Goal: Information Seeking & Learning: Compare options

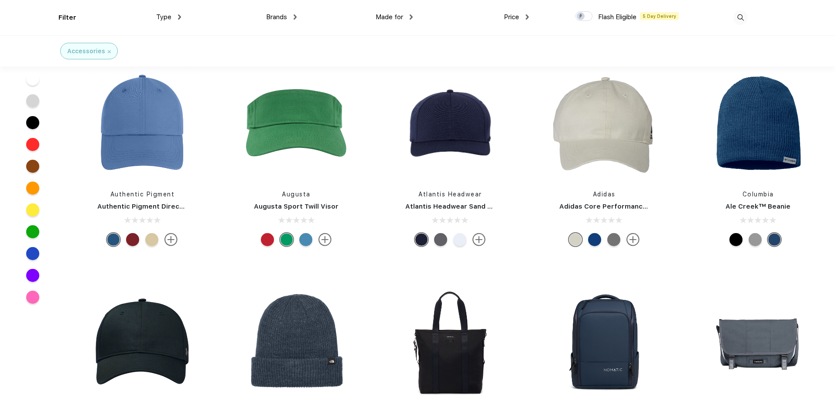
scroll to position [4842, 0]
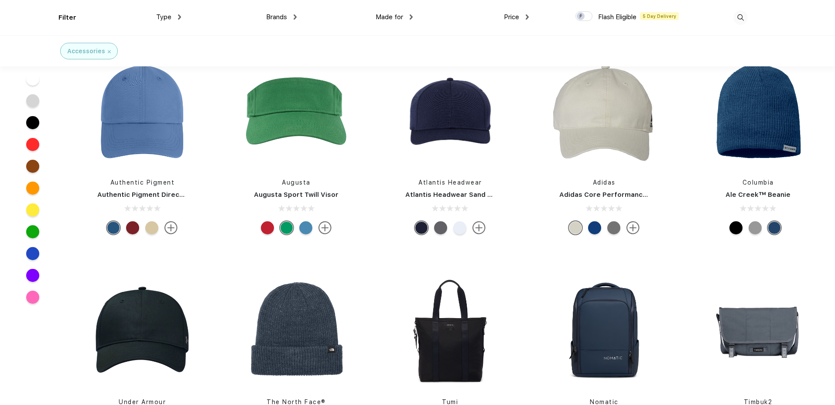
click at [292, 17] on div "Brands" at bounding box center [281, 17] width 31 height 10
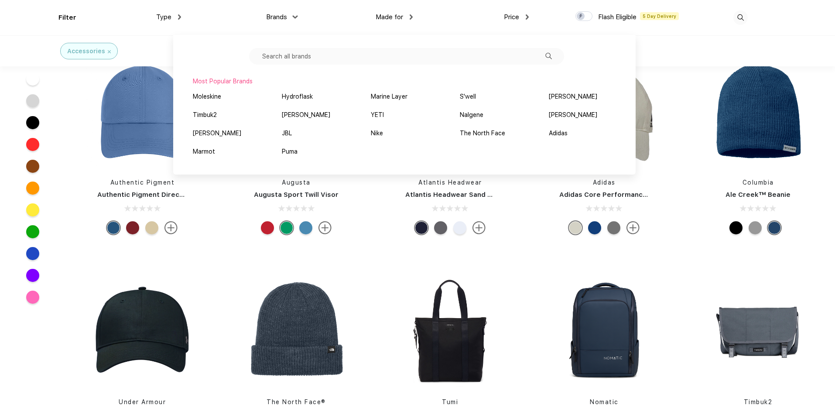
click at [135, 32] on div "Type Shirts Sweaters Bottoms Accessories Hats Tanks Jackets Jerseys Polos" at bounding box center [123, 17] width 116 height 35
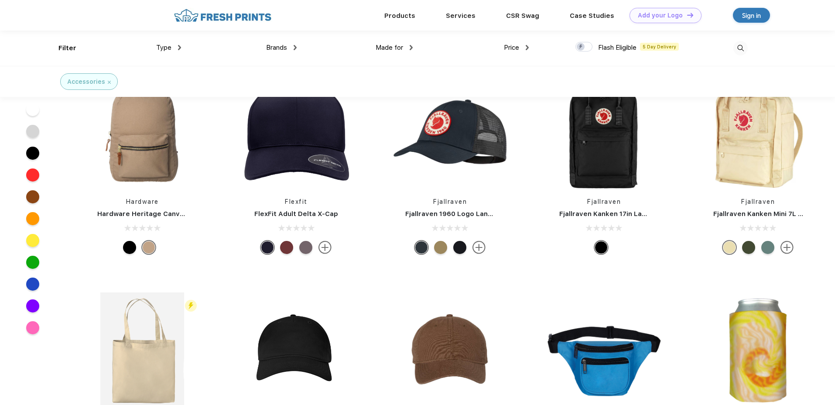
scroll to position [4129, 0]
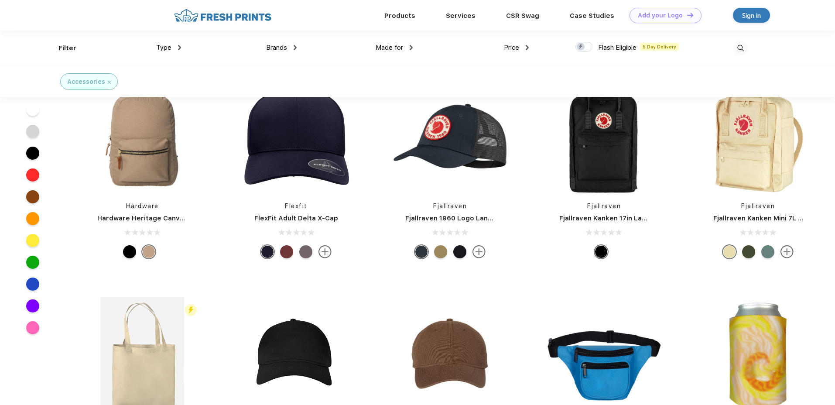
click at [209, 22] on div "Products Services Printing Fulfillment CSR Swag BIPOC-Owned Brands Women-Owned …" at bounding box center [436, 15] width 593 height 31
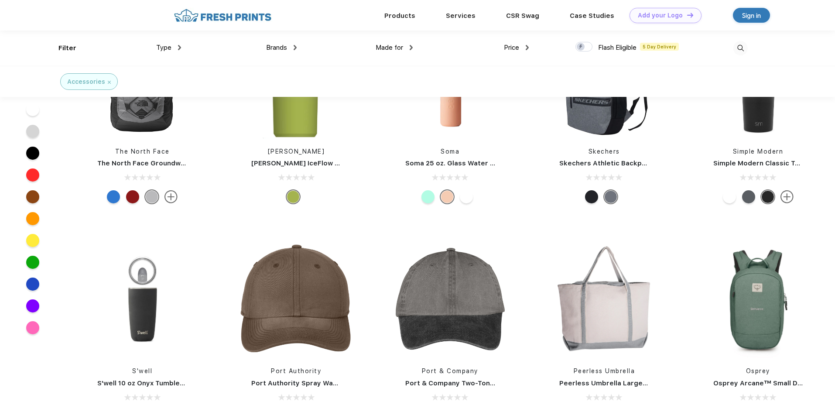
scroll to position [3435, 0]
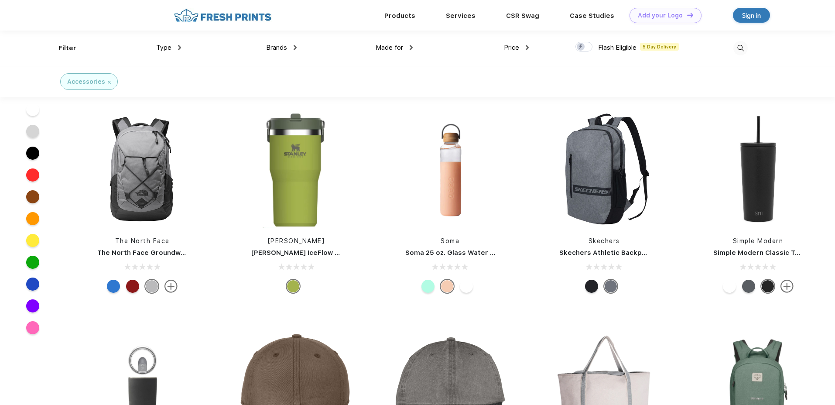
click at [752, 53] on div "Filter Type Shirts Sweaters Bottoms Accessories Hats Tanks Jackets Jerseys Polo…" at bounding box center [417, 48] width 718 height 35
click at [741, 50] on img at bounding box center [740, 48] width 14 height 14
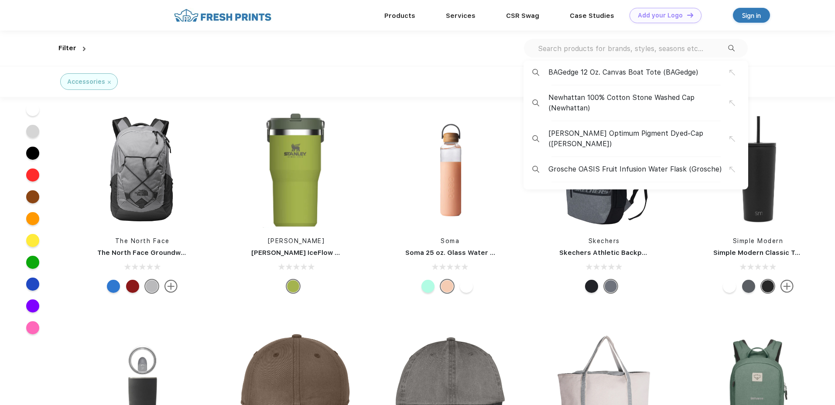
click at [574, 52] on input "text" at bounding box center [632, 49] width 191 height 10
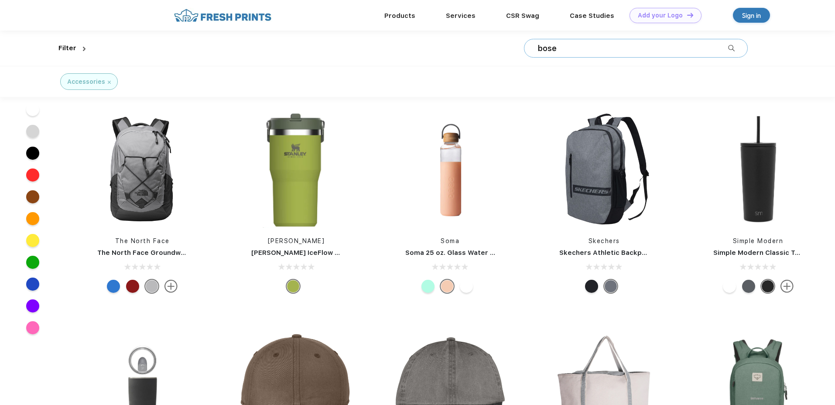
type input "bose"
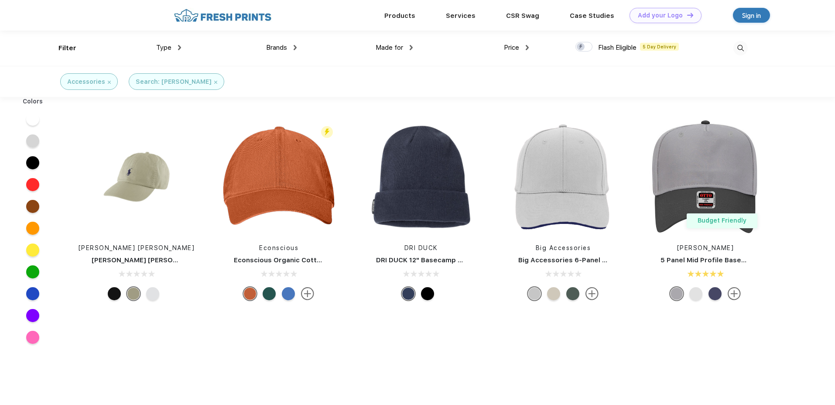
click at [743, 49] on img at bounding box center [740, 48] width 14 height 14
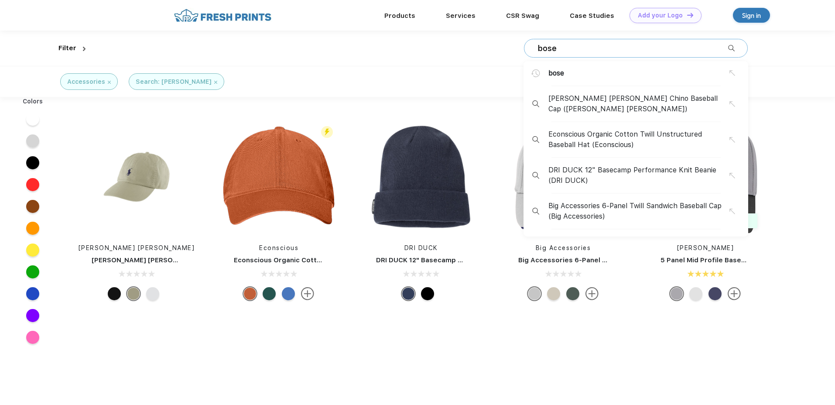
click at [648, 50] on input "bose" at bounding box center [632, 49] width 191 height 10
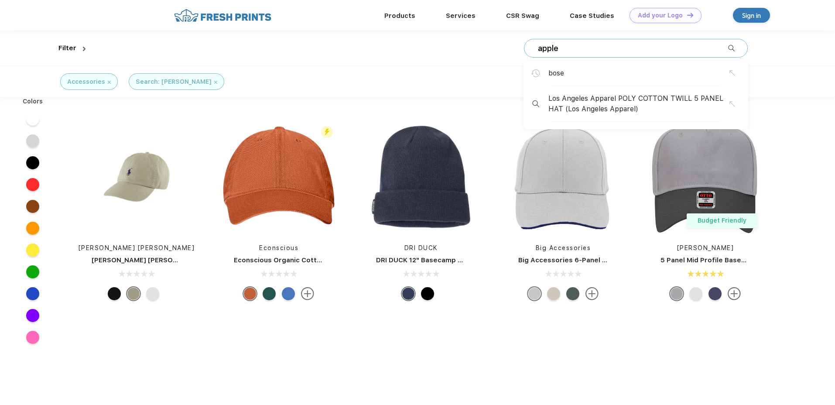
type input "apple"
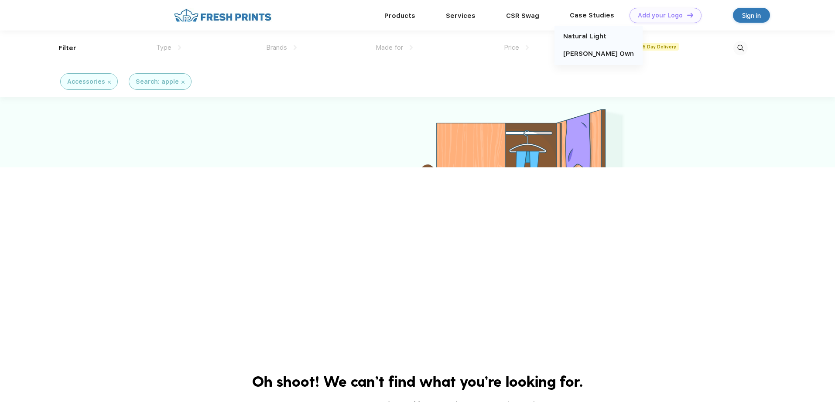
scroll to position [2, 0]
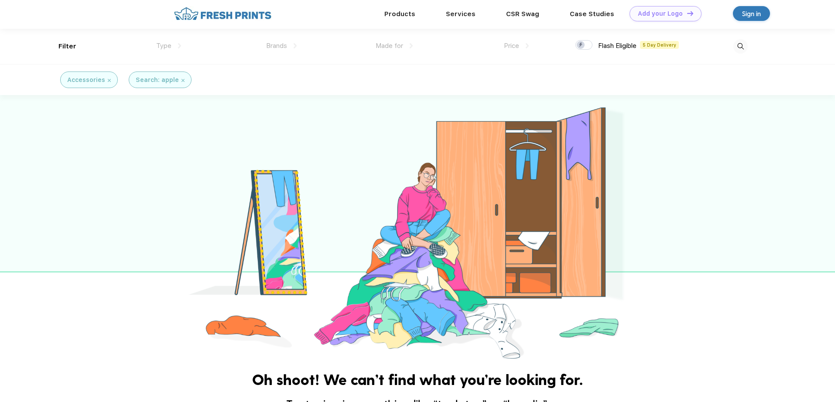
click at [110, 80] on div "Accessories" at bounding box center [89, 80] width 58 height 17
click at [109, 81] on img at bounding box center [109, 80] width 3 height 3
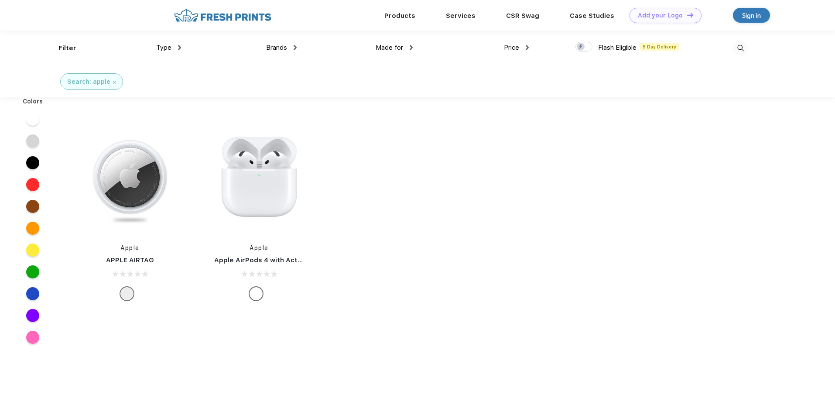
click at [264, 260] on link "Apple AirPods 4 with Active Noise Cancellation" at bounding box center [292, 260] width 157 height 8
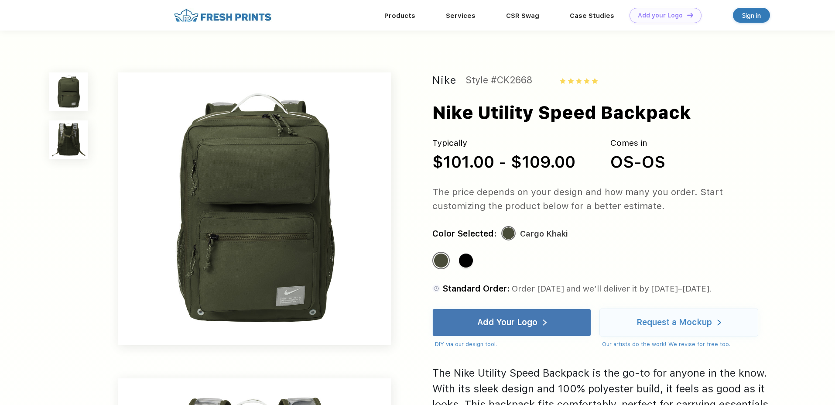
click at [74, 138] on img at bounding box center [68, 139] width 38 height 38
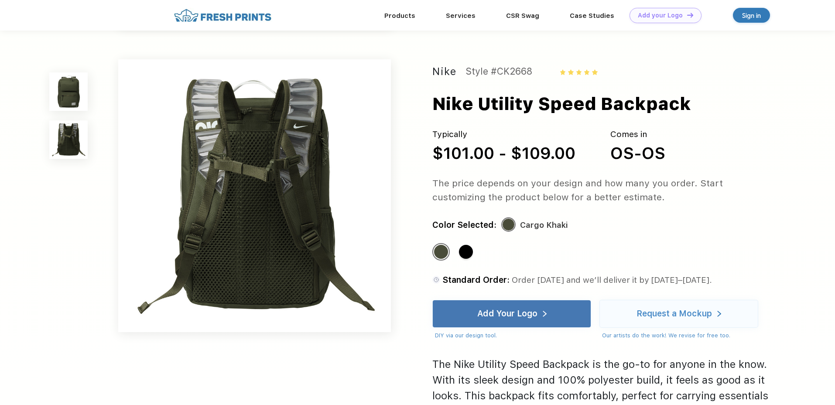
click at [69, 98] on img at bounding box center [68, 91] width 38 height 38
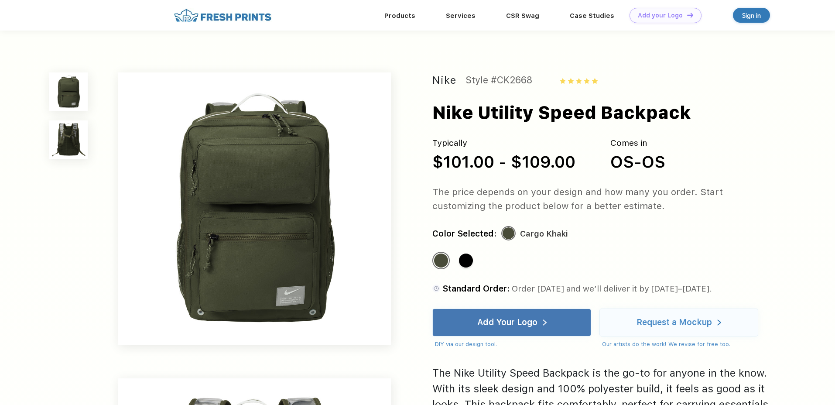
click at [518, 116] on div "Nike Utility Speed Backpack" at bounding box center [561, 112] width 259 height 26
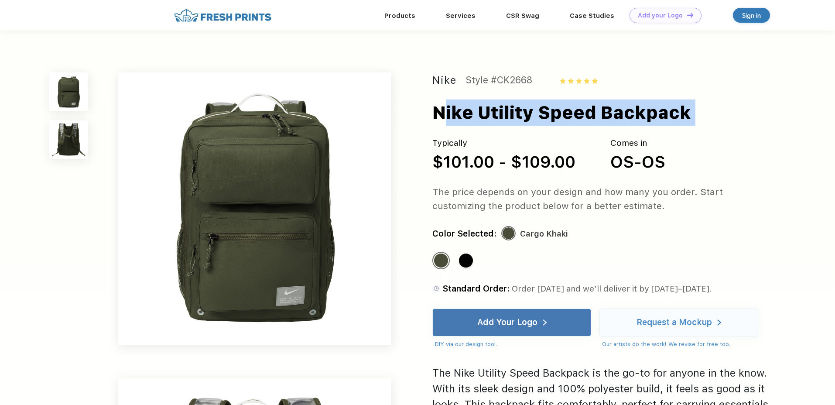
click at [518, 116] on div "Nike Utility Speed Backpack" at bounding box center [561, 112] width 259 height 26
copy div "Nike Utility Speed Backpack"
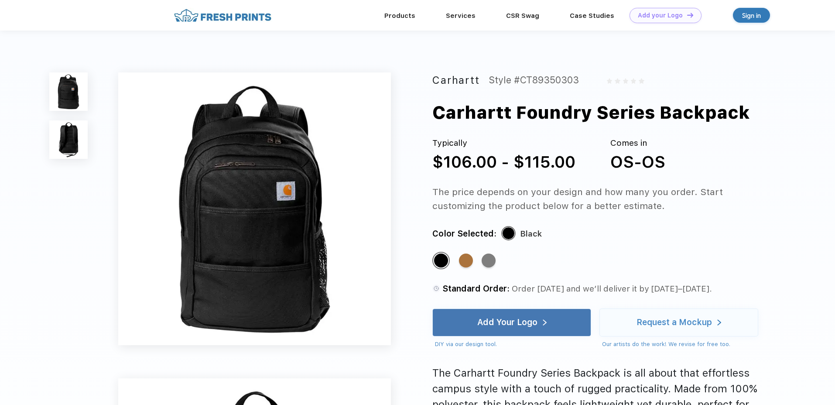
click at [66, 141] on img at bounding box center [68, 139] width 38 height 38
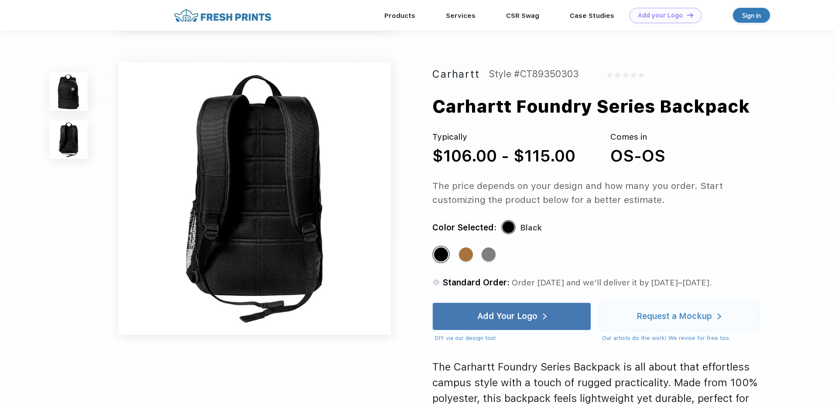
scroll to position [288, 0]
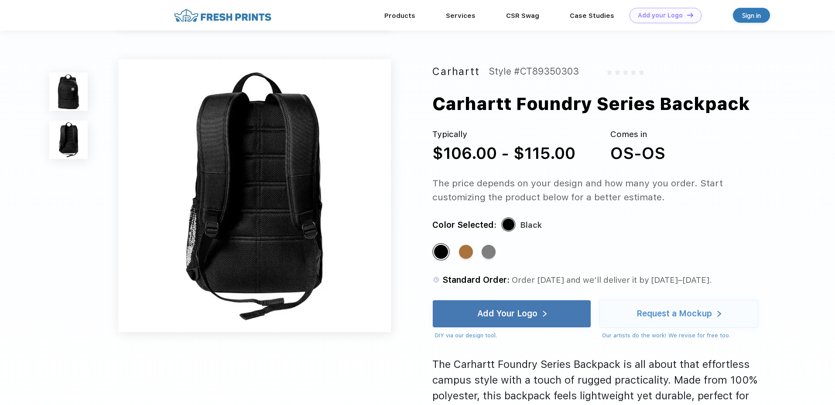
click at [72, 96] on img at bounding box center [68, 91] width 38 height 38
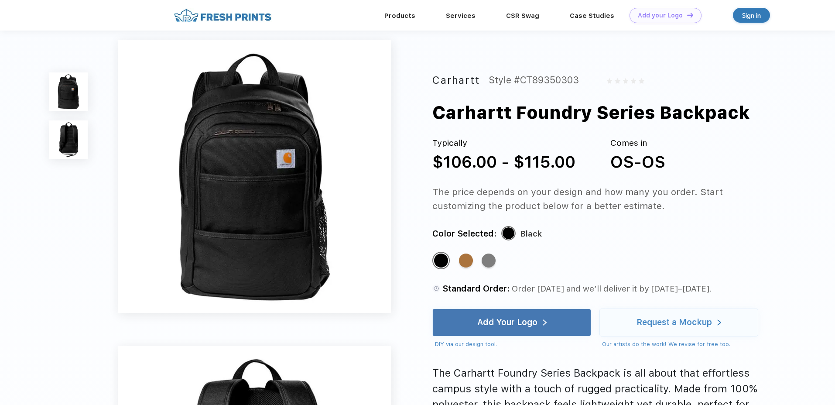
scroll to position [0, 0]
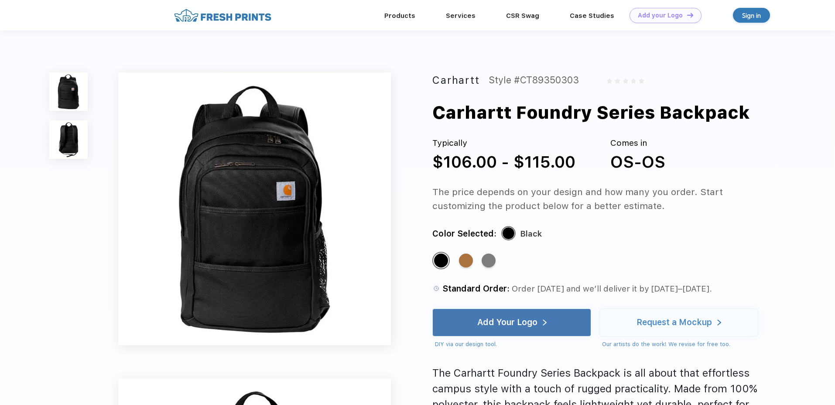
click at [533, 117] on div "Carhartt Foundry Series Backpack" at bounding box center [590, 112] width 317 height 26
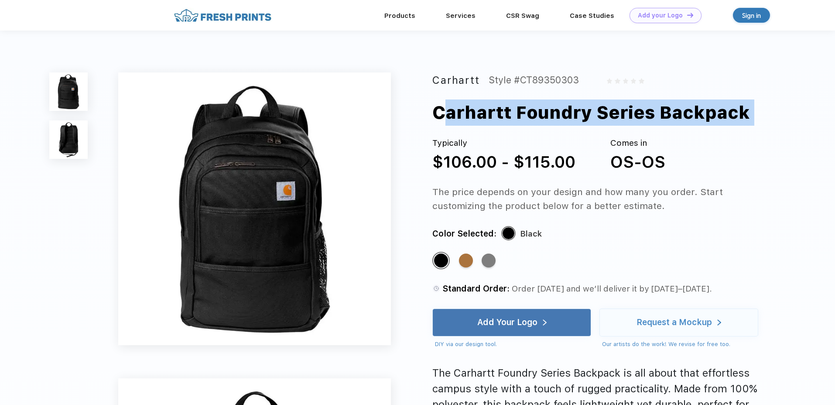
click at [533, 117] on div "Carhartt Foundry Series Backpack" at bounding box center [590, 112] width 317 height 26
copy div "Carhartt Foundry Series Backpack"
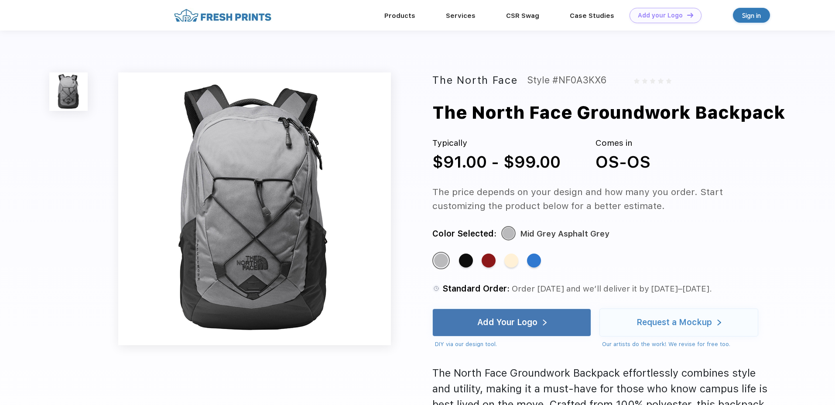
click at [346, 197] on img at bounding box center [254, 208] width 273 height 273
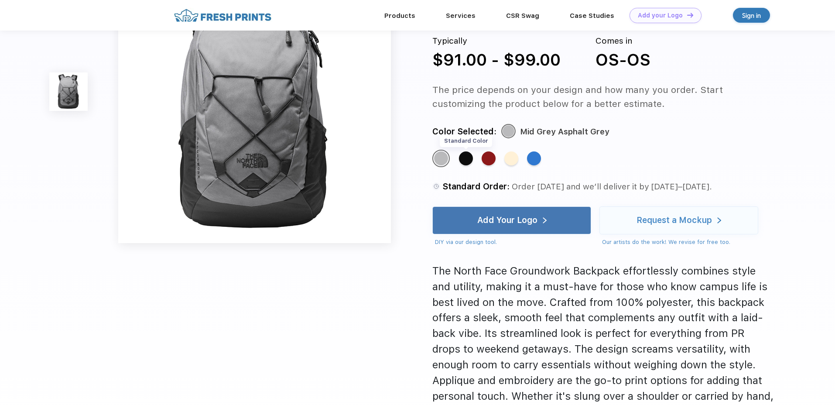
click at [467, 159] on div "Standard Color" at bounding box center [466, 158] width 14 height 14
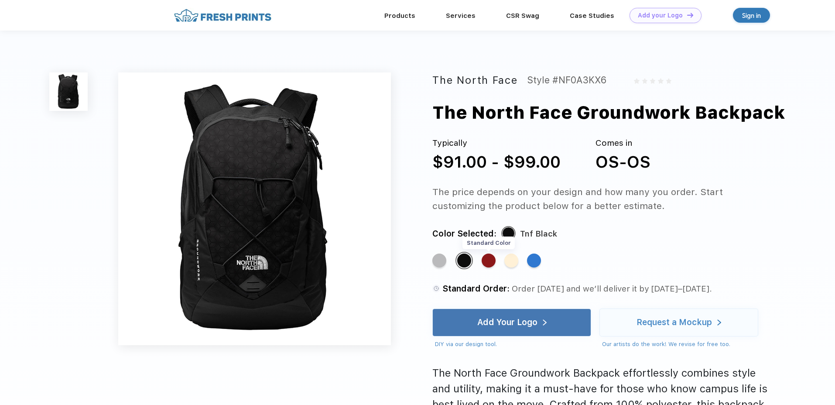
click at [486, 264] on div "Standard Color" at bounding box center [488, 260] width 14 height 14
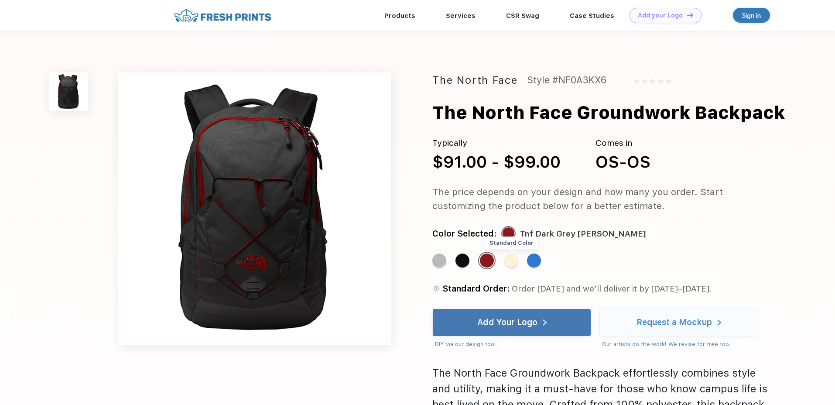
click at [505, 262] on div "Standard Color" at bounding box center [511, 260] width 14 height 14
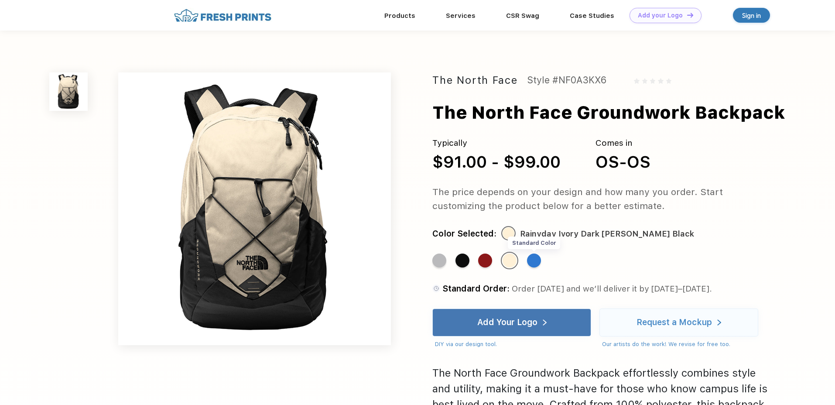
click at [538, 263] on div "Standard Color" at bounding box center [534, 260] width 14 height 14
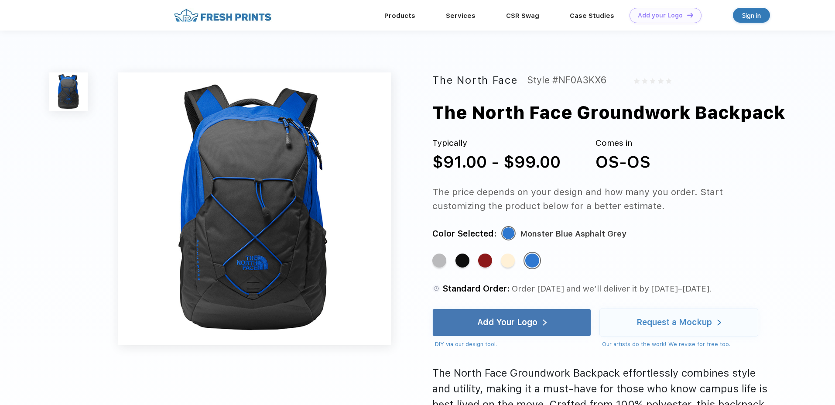
click at [515, 263] on div "Standard Color" at bounding box center [508, 260] width 14 height 14
click at [507, 262] on div "Standard Color" at bounding box center [508, 260] width 14 height 14
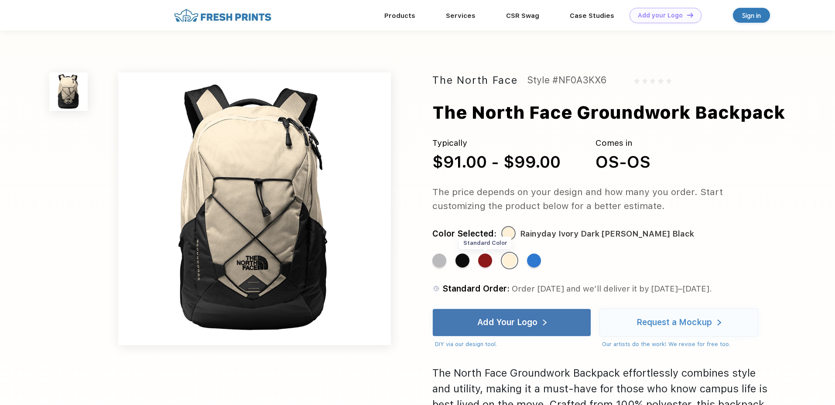
click at [486, 263] on div "Standard Color" at bounding box center [485, 260] width 14 height 14
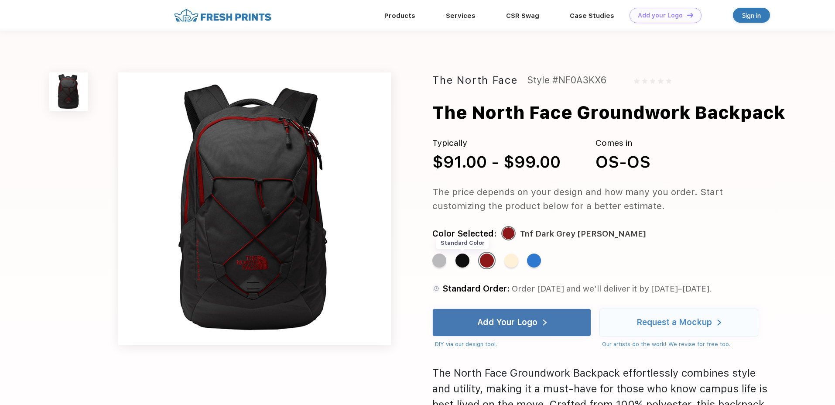
click at [461, 262] on div "Standard Color" at bounding box center [462, 260] width 14 height 14
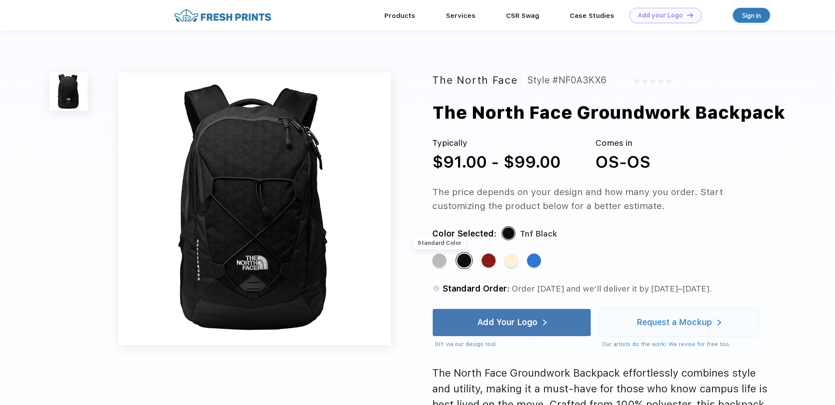
click at [443, 262] on div "Standard Color" at bounding box center [439, 260] width 14 height 14
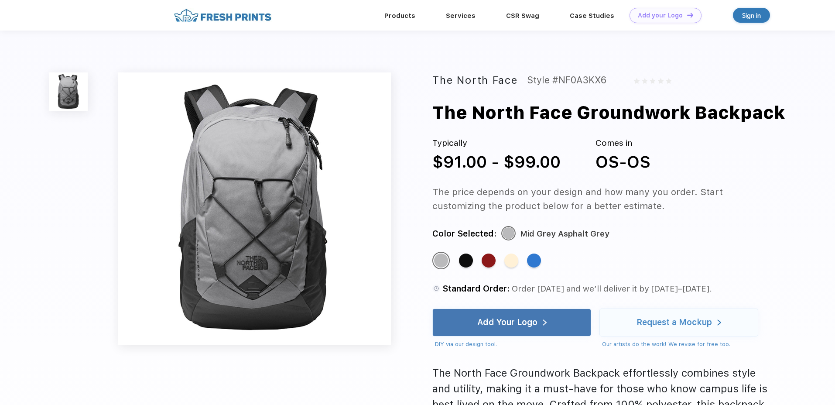
click at [499, 121] on div "The North Face Groundwork Backpack" at bounding box center [608, 112] width 353 height 26
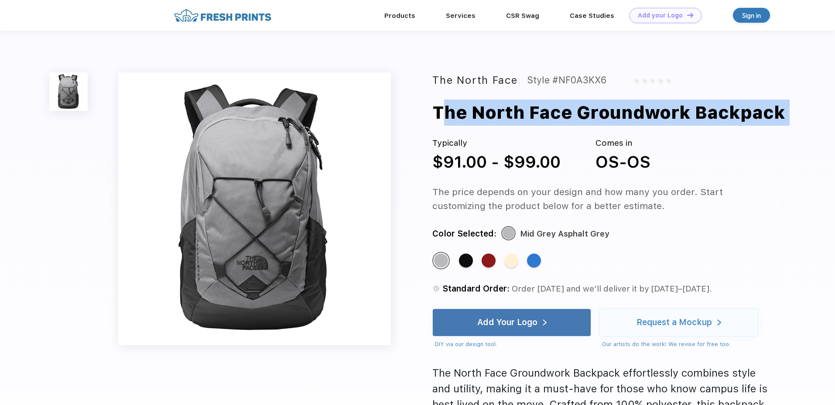
click at [499, 122] on div "The North Face Groundwork Backpack" at bounding box center [608, 112] width 353 height 26
copy div "The North Face Groundwork Backpack"
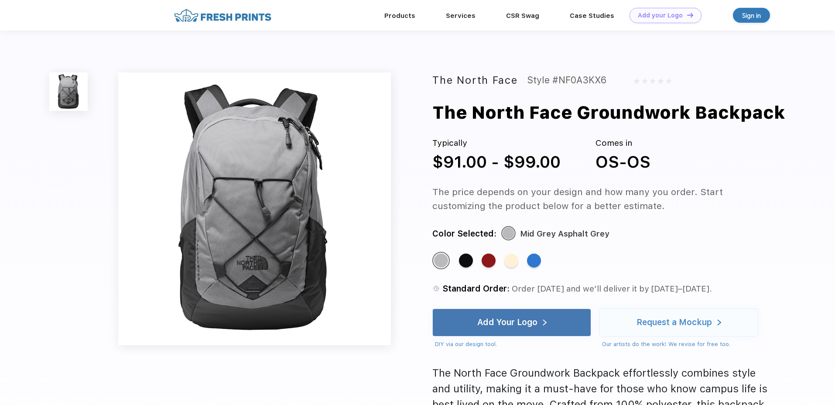
click at [580, 79] on div "Style #NF0A3KX6" at bounding box center [566, 80] width 79 height 16
copy div "NF0A3KX6"
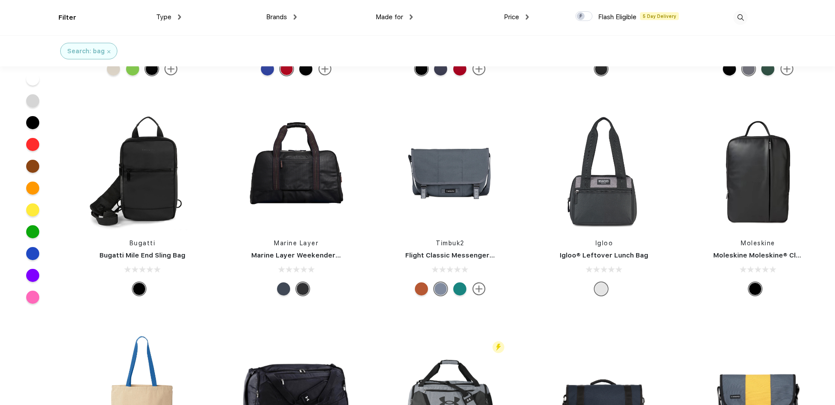
scroll to position [827, 0]
click at [286, 18] on span "Brands" at bounding box center [276, 17] width 21 height 8
click at [295, 15] on img at bounding box center [294, 16] width 3 height 5
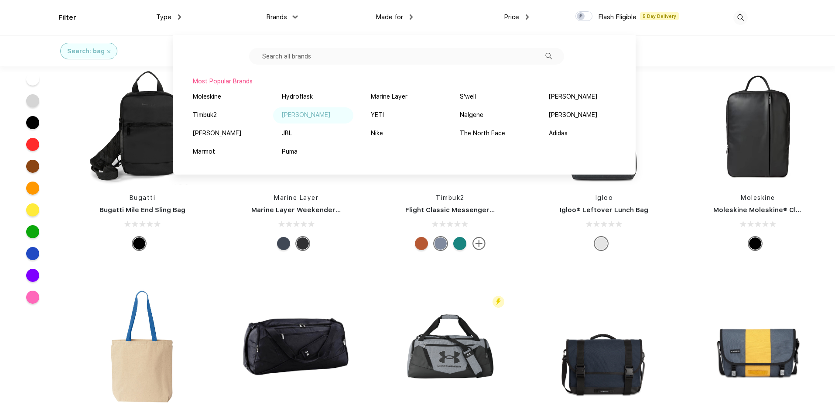
scroll to position [873, 0]
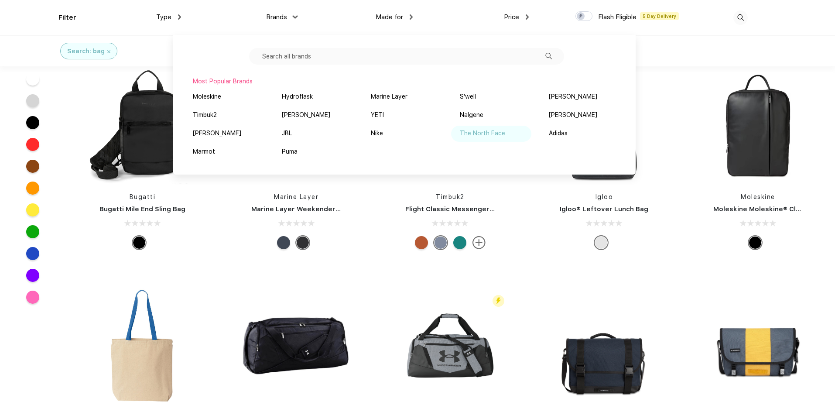
click at [484, 135] on div "The North Face" at bounding box center [482, 133] width 45 height 9
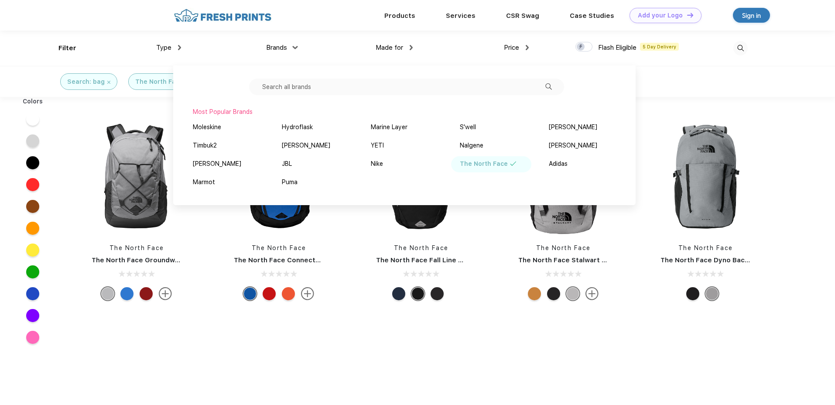
scroll to position [0, 0]
click at [342, 346] on div "The North Face The North Face Groundwork Backpack The North Face The North Face…" at bounding box center [420, 303] width 711 height 405
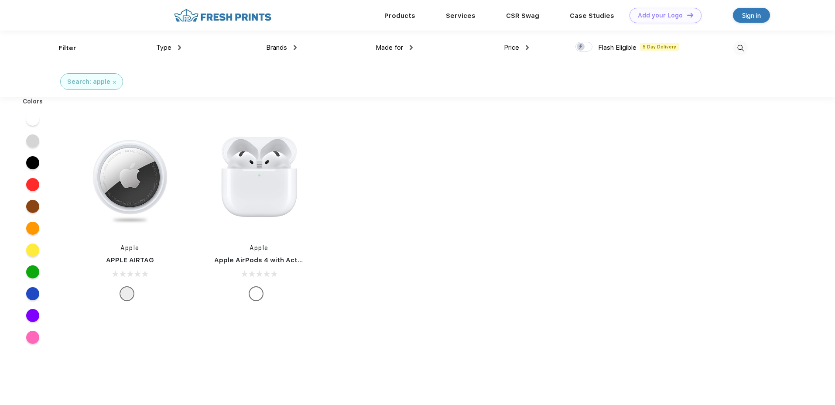
scroll to position [0, 0]
click at [742, 47] on img at bounding box center [740, 48] width 14 height 14
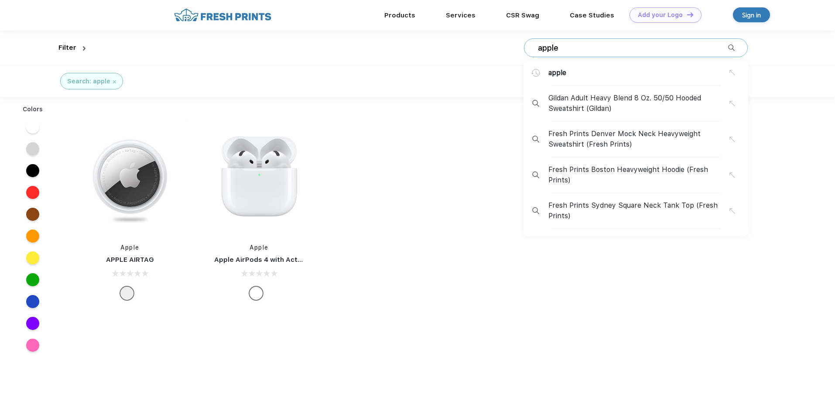
click at [610, 48] on input "apple" at bounding box center [632, 48] width 191 height 10
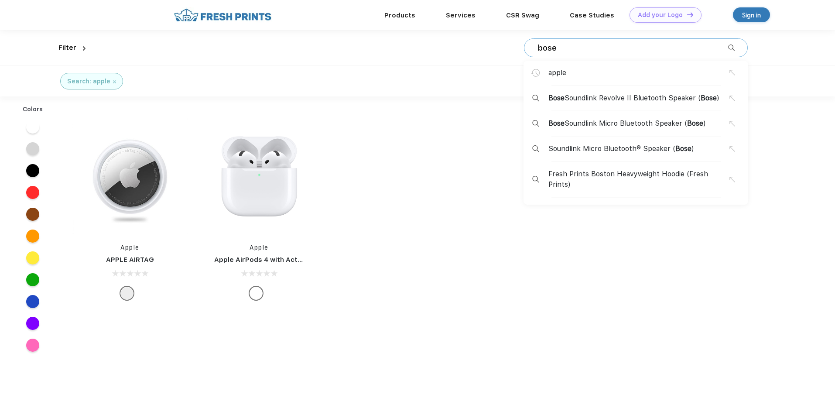
type input "bose"
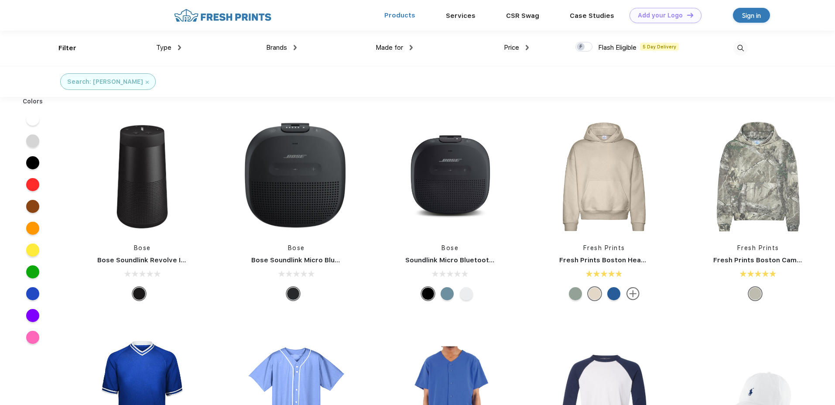
click at [404, 14] on link "Products" at bounding box center [399, 15] width 31 height 8
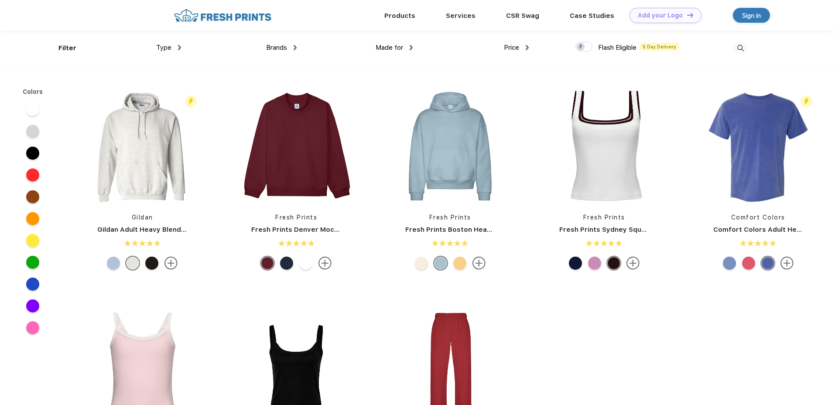
scroll to position [0, 0]
click at [413, 49] on div "Price $ $$ $$$" at bounding box center [471, 47] width 116 height 35
click at [409, 45] on div "Made for" at bounding box center [393, 47] width 37 height 10
click at [409, 45] on img at bounding box center [410, 46] width 5 height 3
click at [273, 46] on span "Brands" at bounding box center [276, 47] width 21 height 8
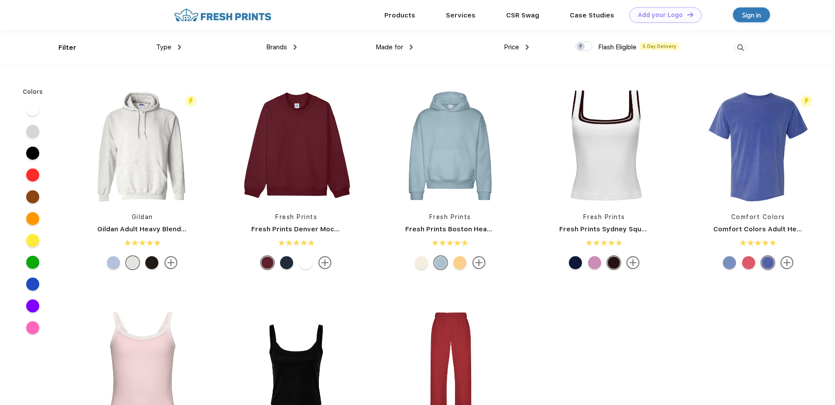
click at [285, 46] on span "Brands" at bounding box center [276, 47] width 21 height 8
drag, startPoint x: 297, startPoint y: 46, endPoint x: 292, endPoint y: 47, distance: 5.3
click at [297, 46] on div "Made for Unisex Women Men Youth" at bounding box center [355, 47] width 116 height 35
click at [292, 46] on div "Brands" at bounding box center [281, 47] width 31 height 10
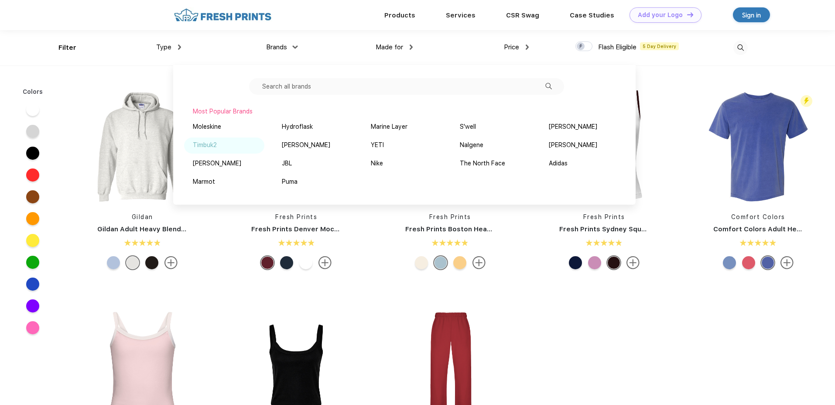
click at [209, 147] on div "Timbuk2" at bounding box center [205, 144] width 24 height 9
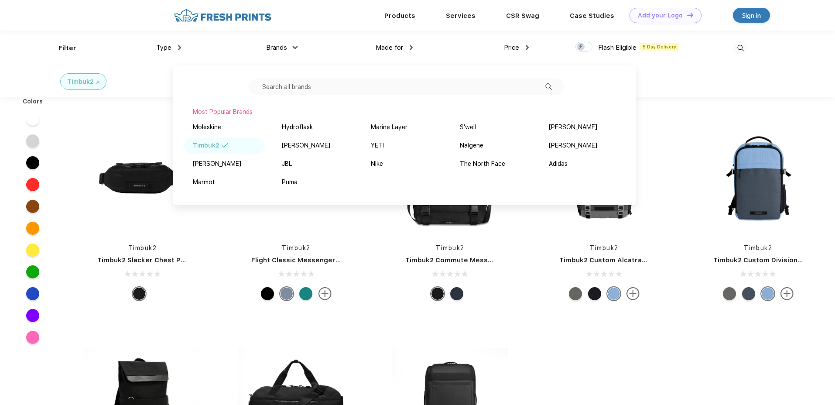
click at [421, 316] on div "Timbuk2 Timbuk2 Slacker Chest Pack- Jet Black Timbuk2 Flight Classic Messenger …" at bounding box center [449, 321] width 769 height 440
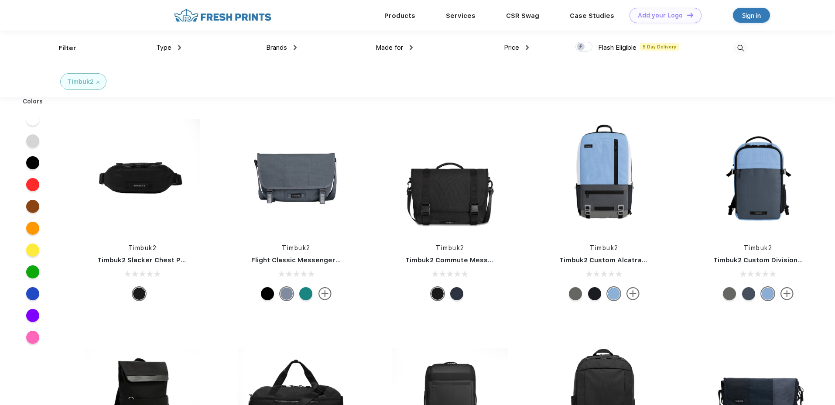
click at [738, 44] on img at bounding box center [740, 48] width 14 height 14
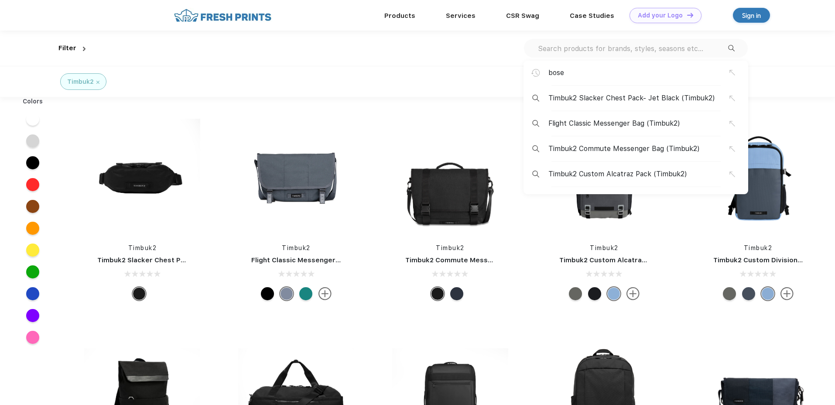
click at [700, 44] on input "text" at bounding box center [632, 49] width 191 height 10
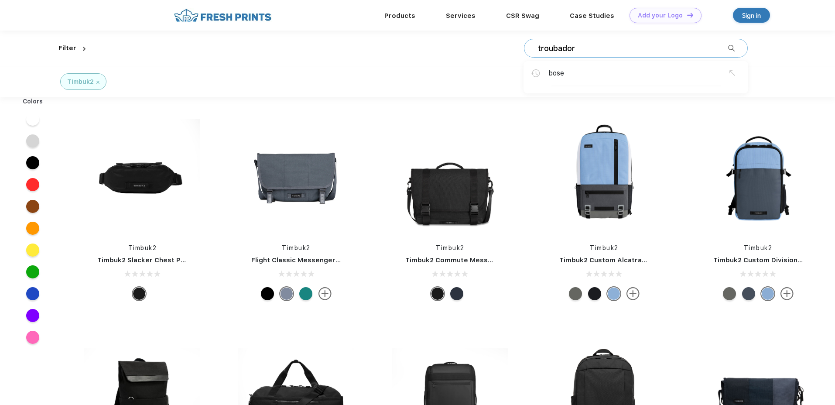
type input "troubador"
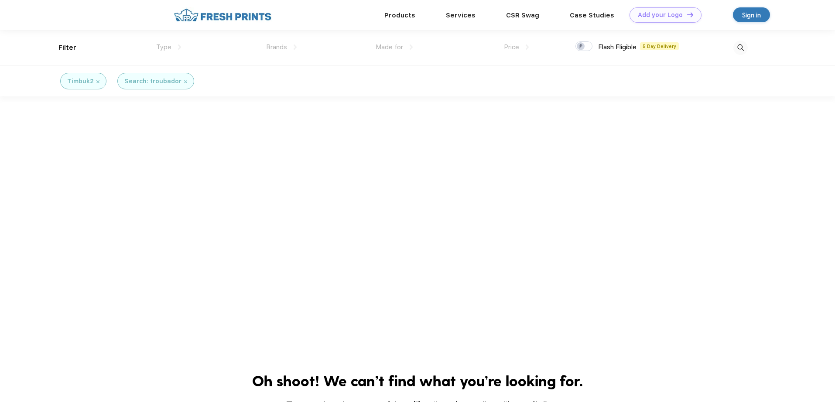
scroll to position [1, 0]
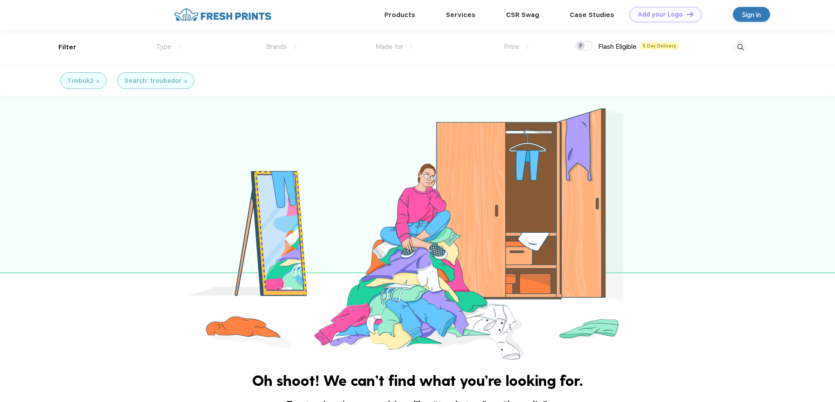
click at [734, 47] on img at bounding box center [740, 47] width 14 height 14
drag, startPoint x: 582, startPoint y: 31, endPoint x: 565, endPoint y: 34, distance: 17.4
click at [582, 32] on link "Natural Light" at bounding box center [584, 35] width 43 height 8
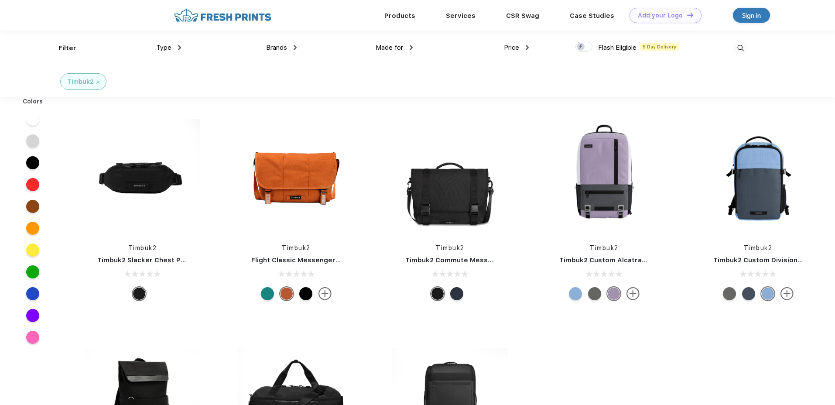
click at [174, 45] on div "Type" at bounding box center [168, 48] width 25 height 10
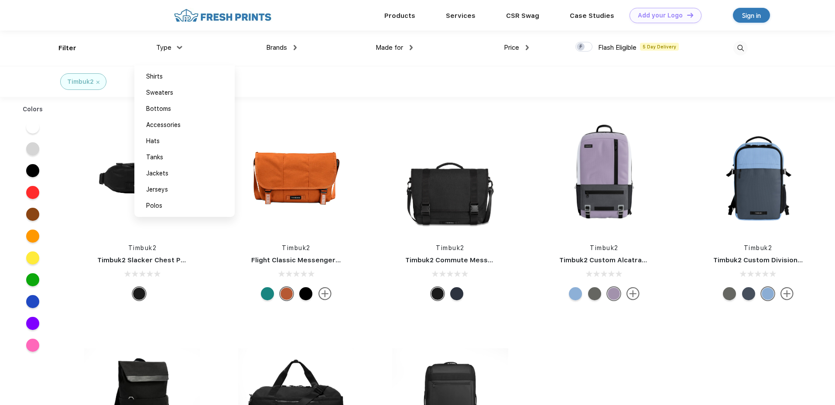
click at [99, 81] on img at bounding box center [97, 82] width 3 height 3
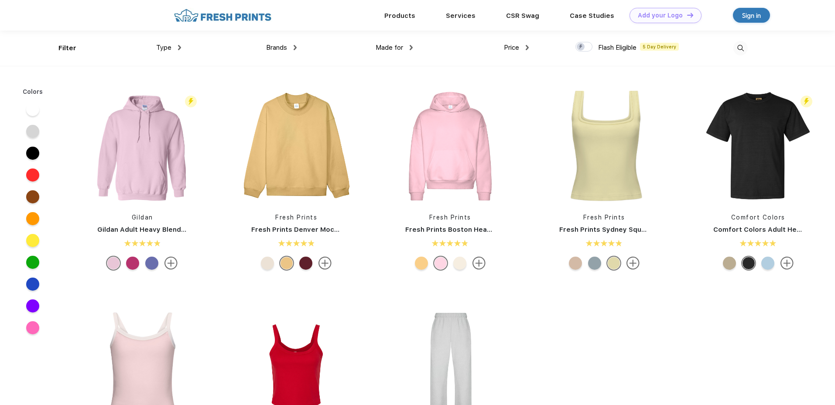
click at [289, 48] on div "Brands" at bounding box center [281, 48] width 31 height 10
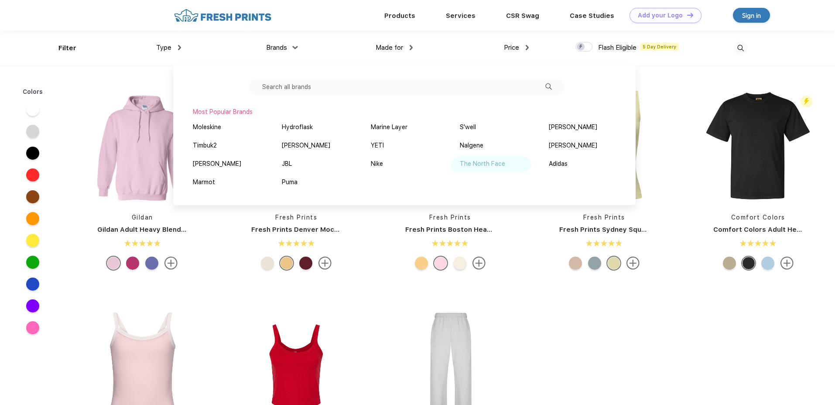
click at [484, 164] on div "The North Face" at bounding box center [482, 163] width 45 height 9
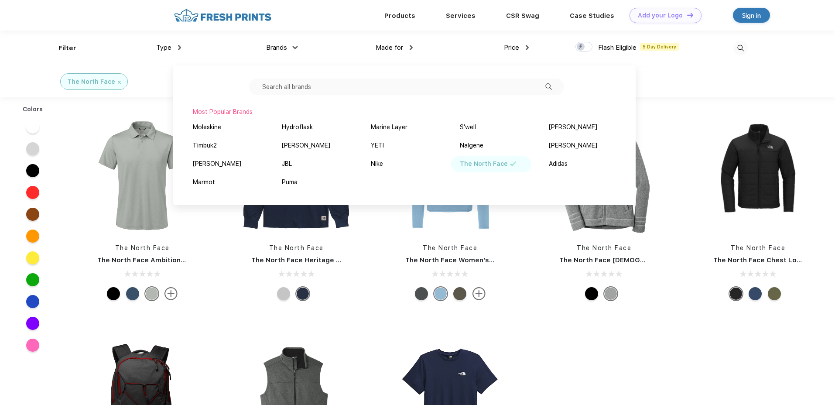
click at [587, 343] on div "The North Face The North Face Ambition Polo The North Face The North Face Herit…" at bounding box center [449, 321] width 769 height 440
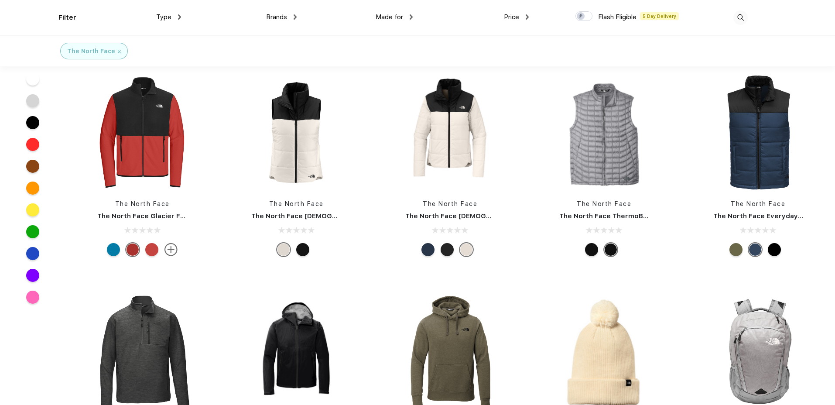
scroll to position [1139, 0]
